Goal: Information Seeking & Learning: Learn about a topic

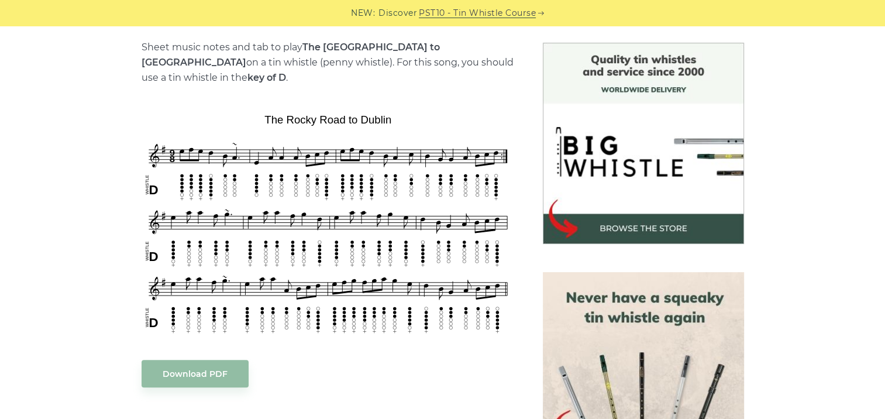
click at [70, 143] on div "Sheet music notes and tab to play The Rocky Road to Dublin on a tin whistle (pe…" at bounding box center [442, 401] width 885 height 717
click at [35, 136] on div "Sheet music notes and tab to play The Rocky Road to Dublin on a tin whistle (pe…" at bounding box center [442, 401] width 885 height 717
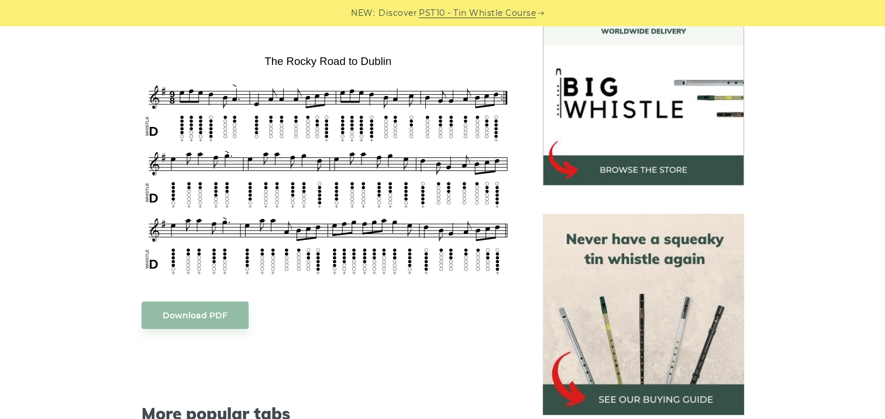
scroll to position [292, 0]
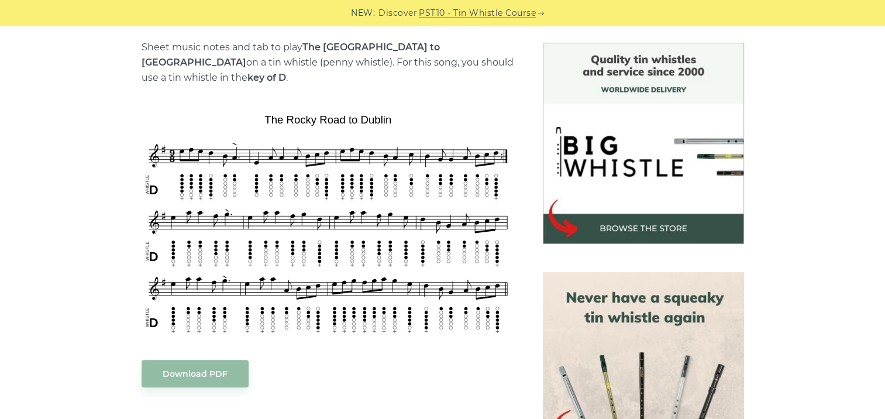
click at [141, 179] on img at bounding box center [327, 222] width 373 height 227
click at [70, 105] on div "Sheet music notes and tab to play The Rocky Road to Dublin on a tin whistle (pe…" at bounding box center [442, 401] width 885 height 717
click at [101, 140] on div "Sheet music notes and tab to play The Rocky Road to Dublin on a tin whistle (pe…" at bounding box center [442, 401] width 687 height 717
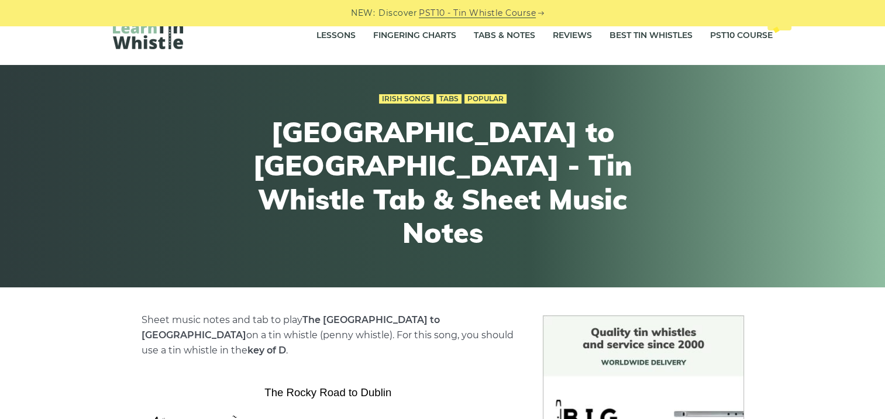
scroll to position [0, 0]
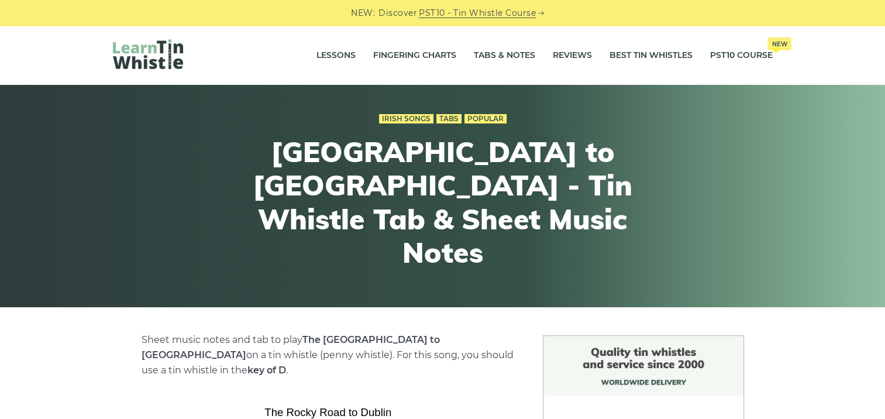
drag, startPoint x: 127, startPoint y: 122, endPoint x: 212, endPoint y: 143, distance: 86.9
click at [131, 122] on div "Irish Songs Tabs Popular Rocky Road to Dublin - Tin Whistle Tab & Sheet Music N…" at bounding box center [443, 195] width 716 height 227
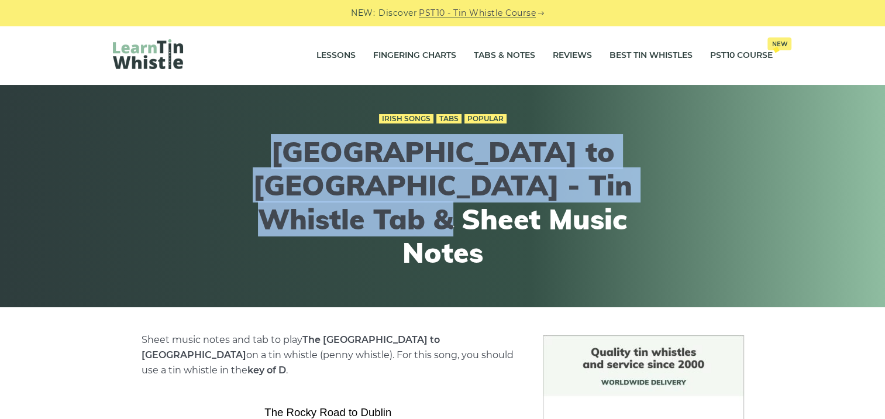
drag, startPoint x: 258, startPoint y: 171, endPoint x: 552, endPoint y: 257, distance: 306.9
click at [552, 257] on div "Irish Songs Tabs Popular Rocky Road to Dublin - Tin Whistle Tab & Sheet Music N…" at bounding box center [442, 195] width 430 height 227
drag, startPoint x: 552, startPoint y: 257, endPoint x: 506, endPoint y: 241, distance: 49.6
click at [517, 244] on h1 "Rocky Road to Dublin - Tin Whistle Tab & Sheet Music Notes" at bounding box center [442, 202] width 430 height 134
click at [302, 168] on h1 "Rocky Road to Dublin - Tin Whistle Tab & Sheet Music Notes" at bounding box center [442, 202] width 430 height 134
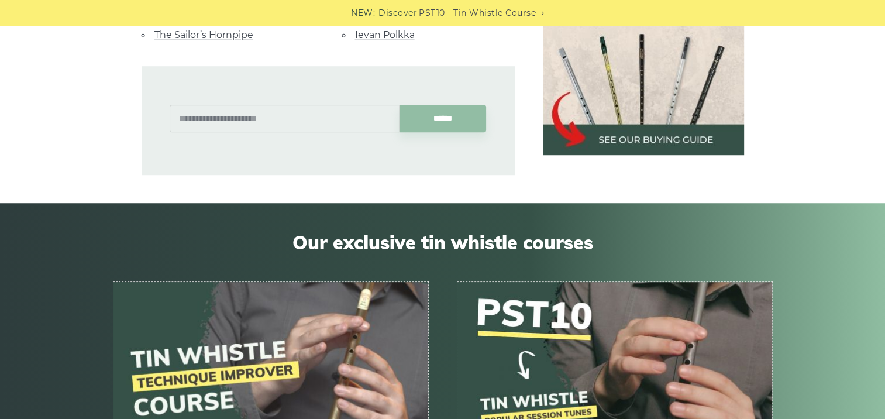
scroll to position [994, 0]
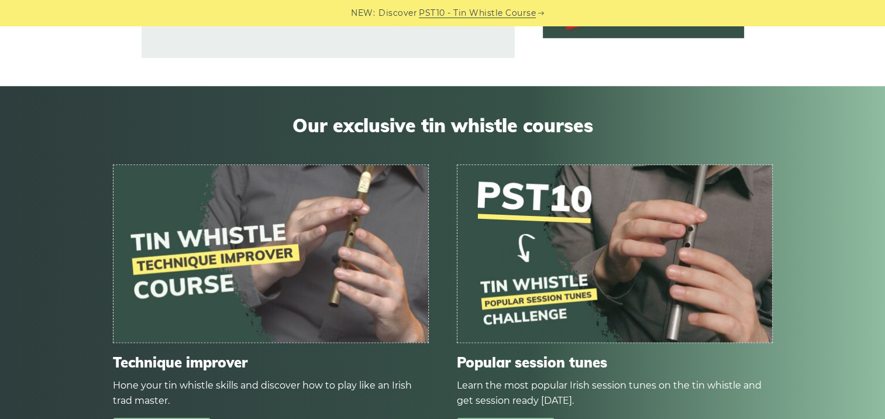
click at [295, 238] on img at bounding box center [270, 253] width 315 height 177
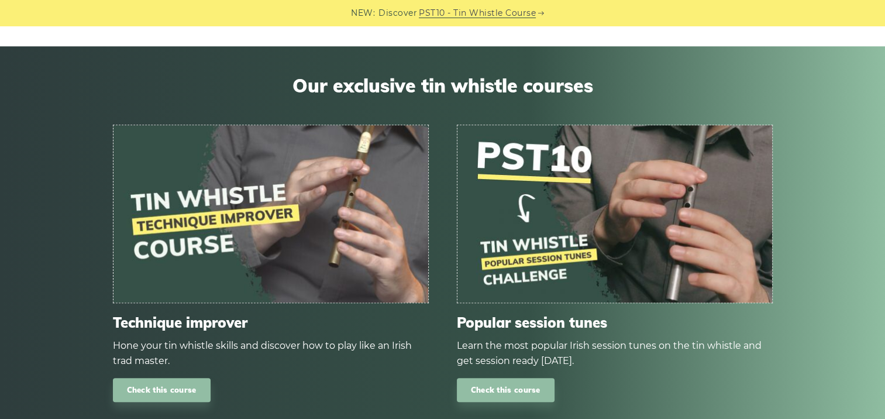
scroll to position [1052, 0]
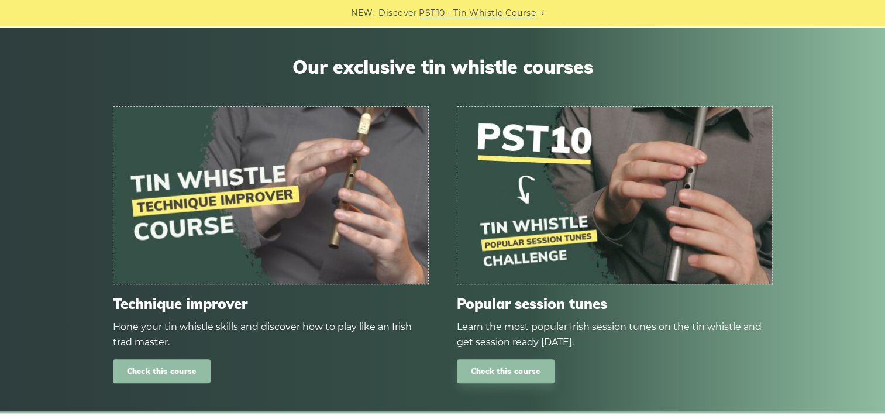
click at [157, 359] on link "Check this course" at bounding box center [162, 371] width 98 height 24
